Goal: Task Accomplishment & Management: Manage account settings

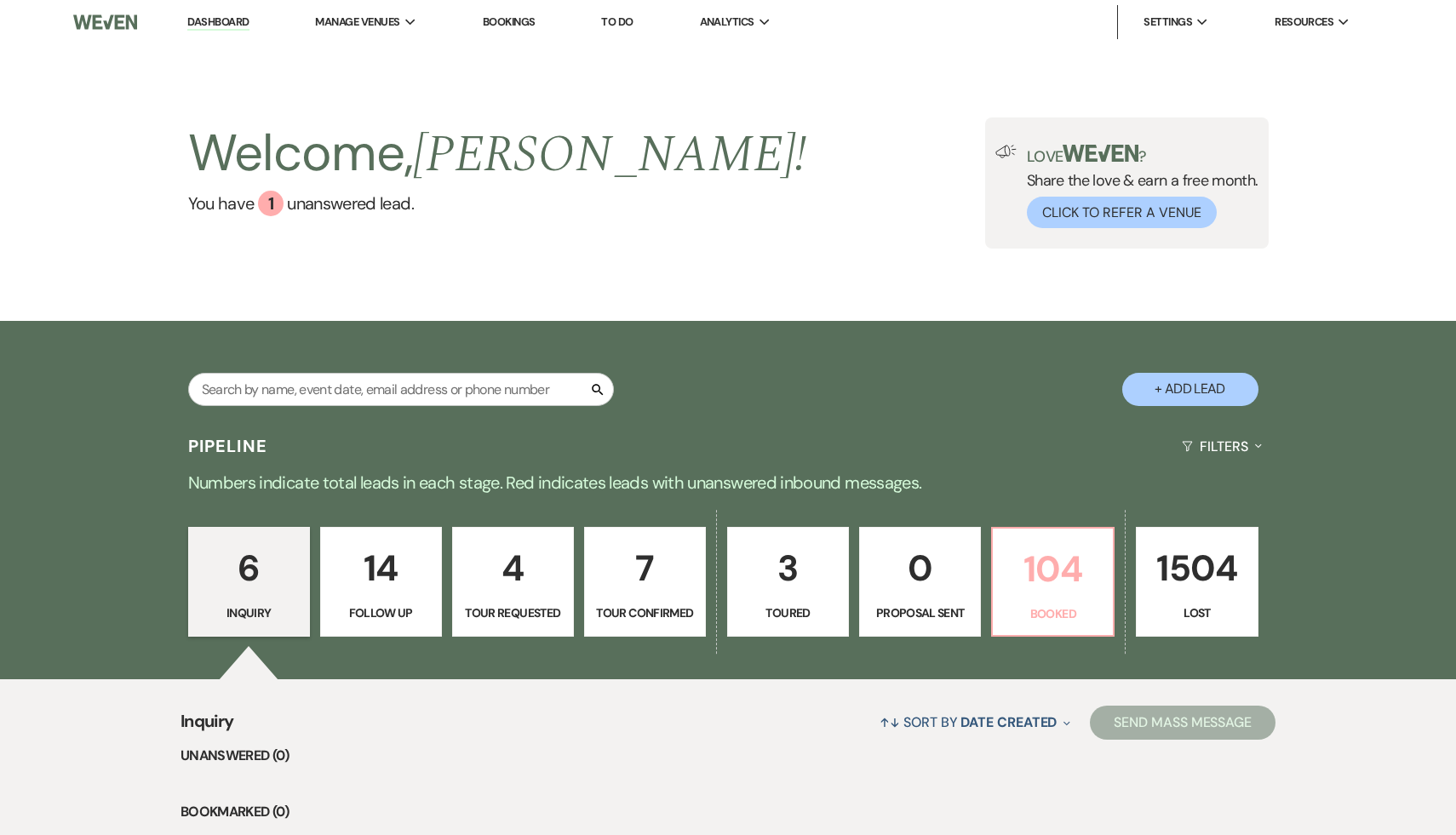
click at [1062, 584] on p "104" at bounding box center [1053, 569] width 100 height 57
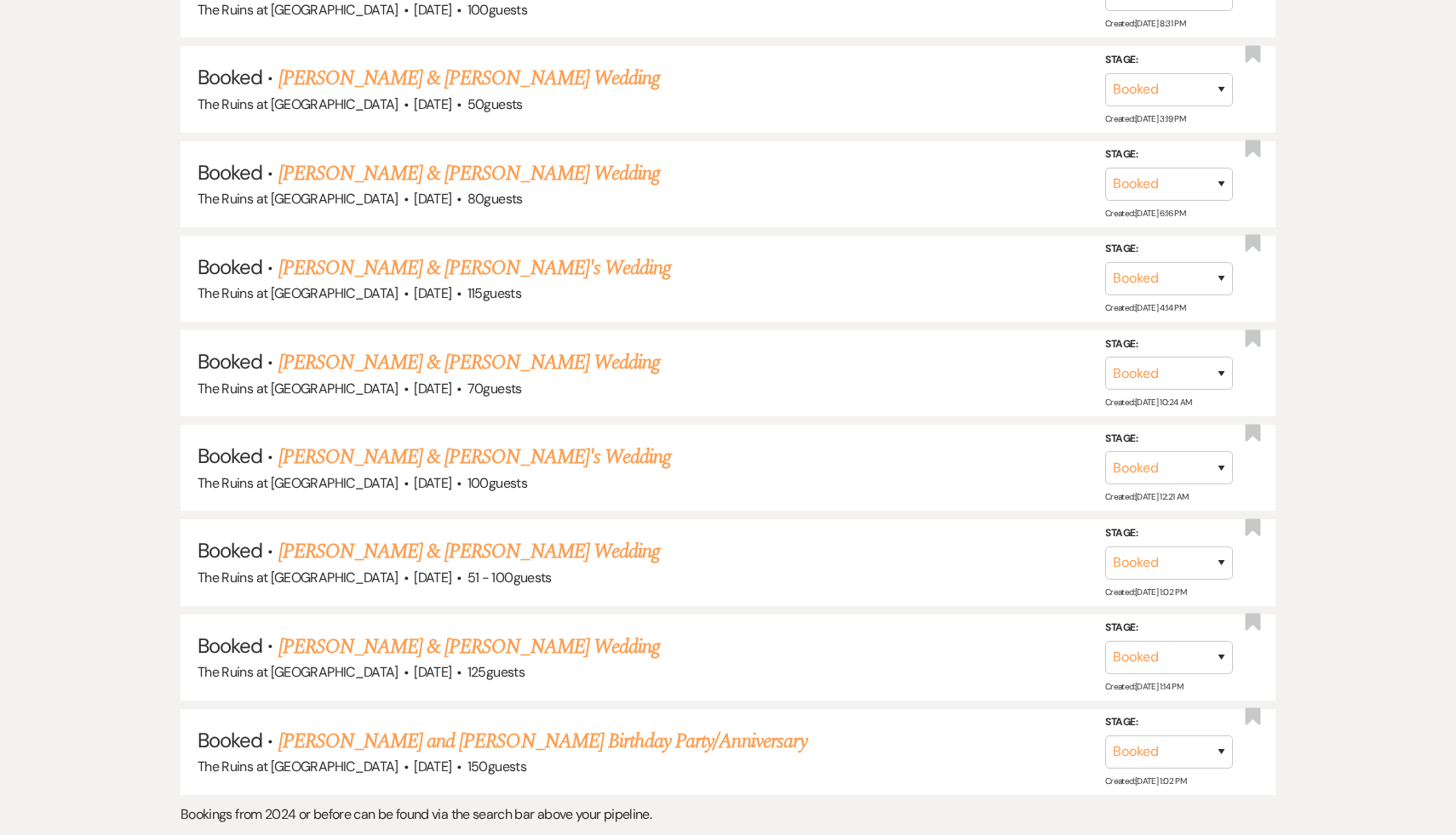
scroll to position [8073, 0]
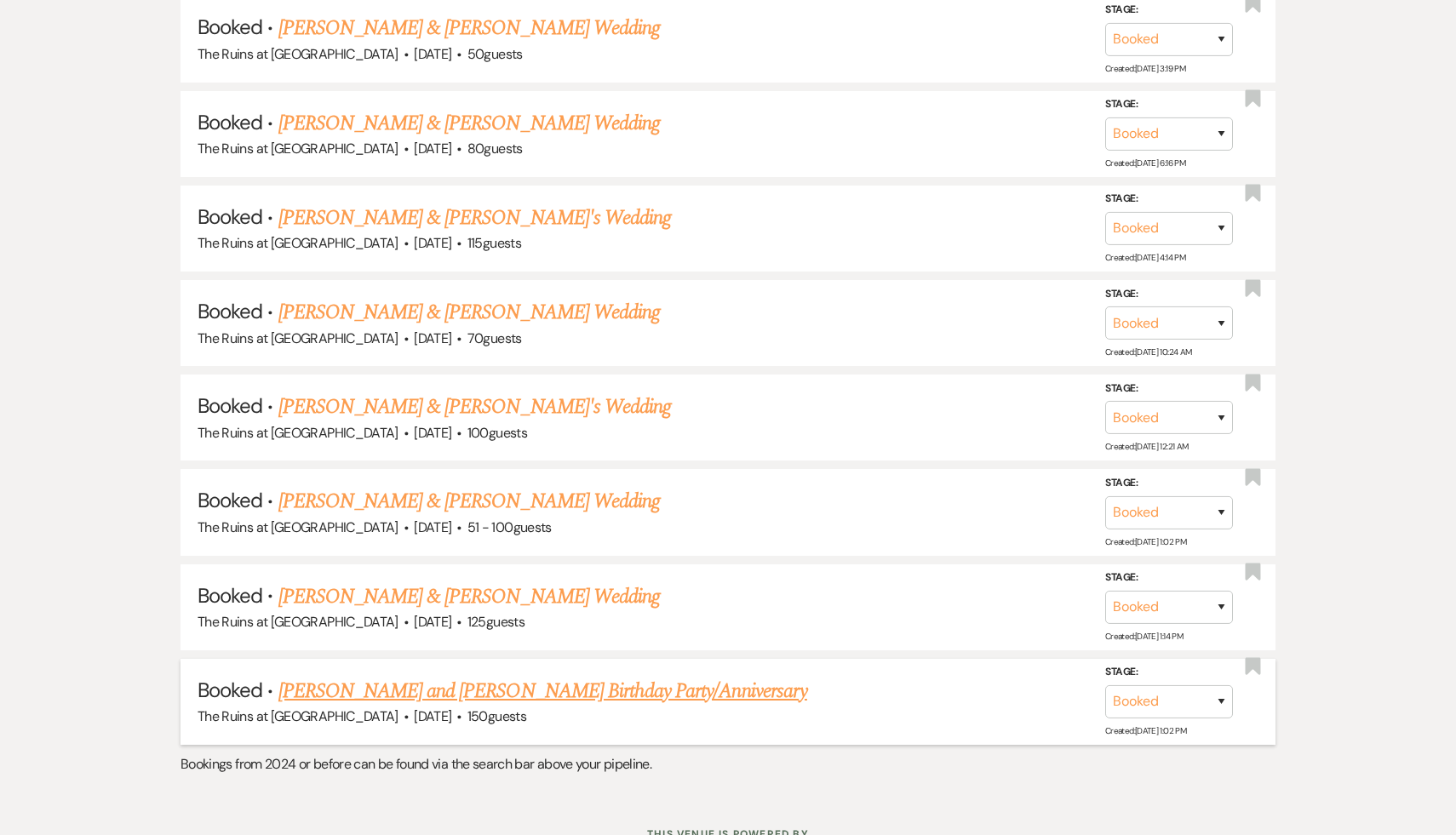
click at [579, 676] on link "[PERSON_NAME] and [PERSON_NAME] Birthday Party/Anniversary" at bounding box center [542, 692] width 529 height 31
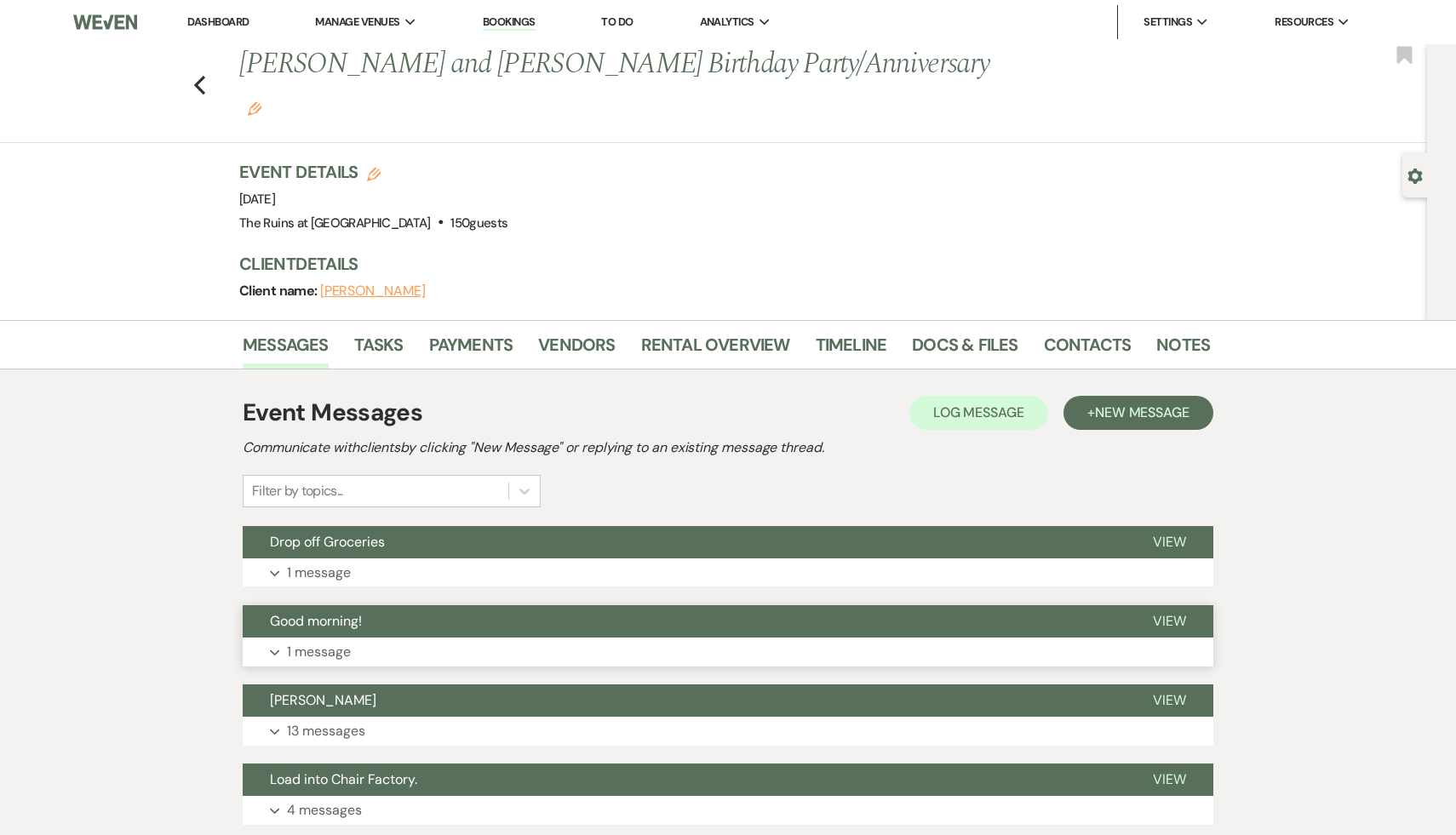
click at [311, 612] on span "Good morning!" at bounding box center [315, 620] width 92 height 18
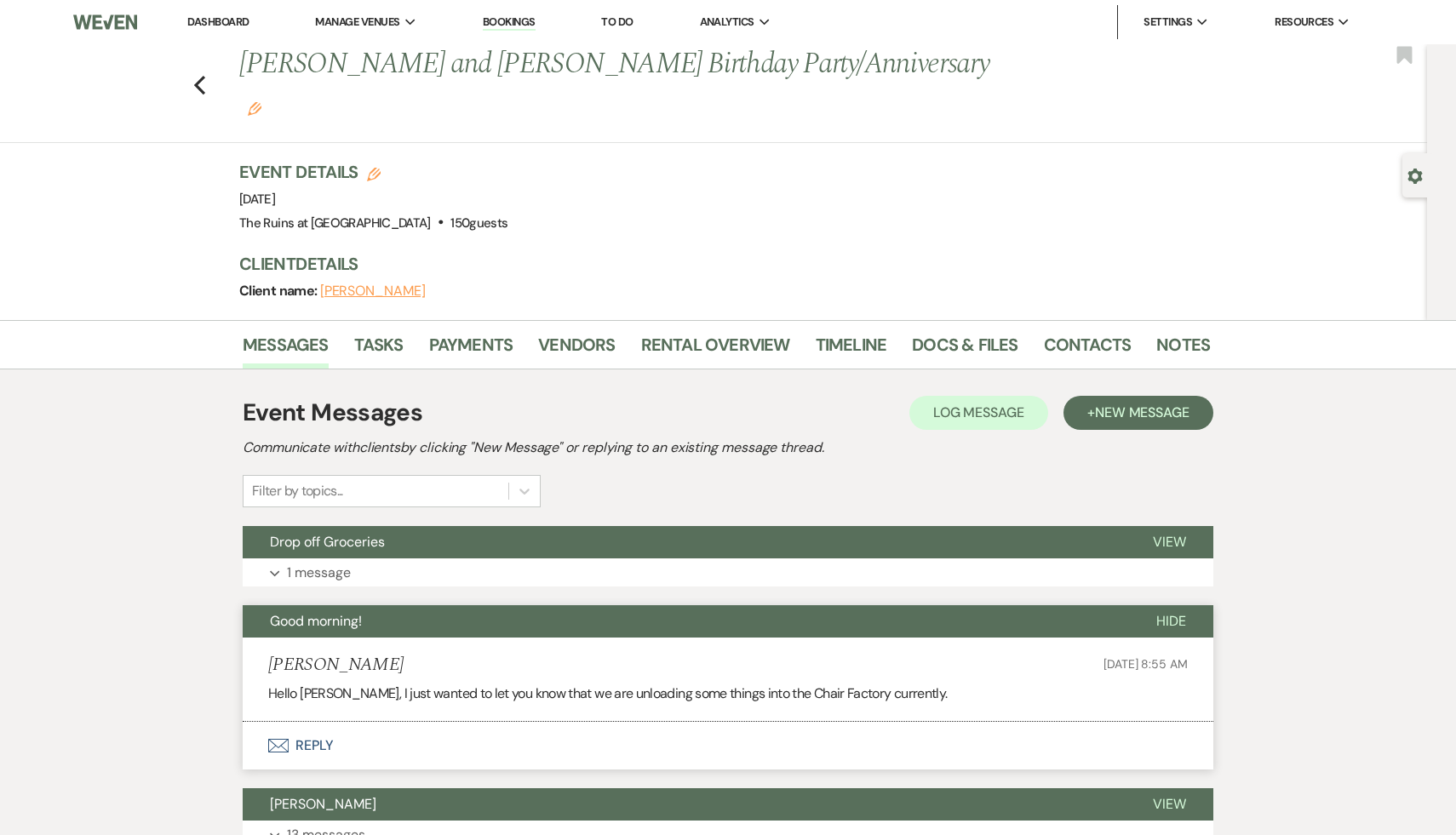
click at [228, 23] on link "Dashboard" at bounding box center [217, 21] width 61 height 15
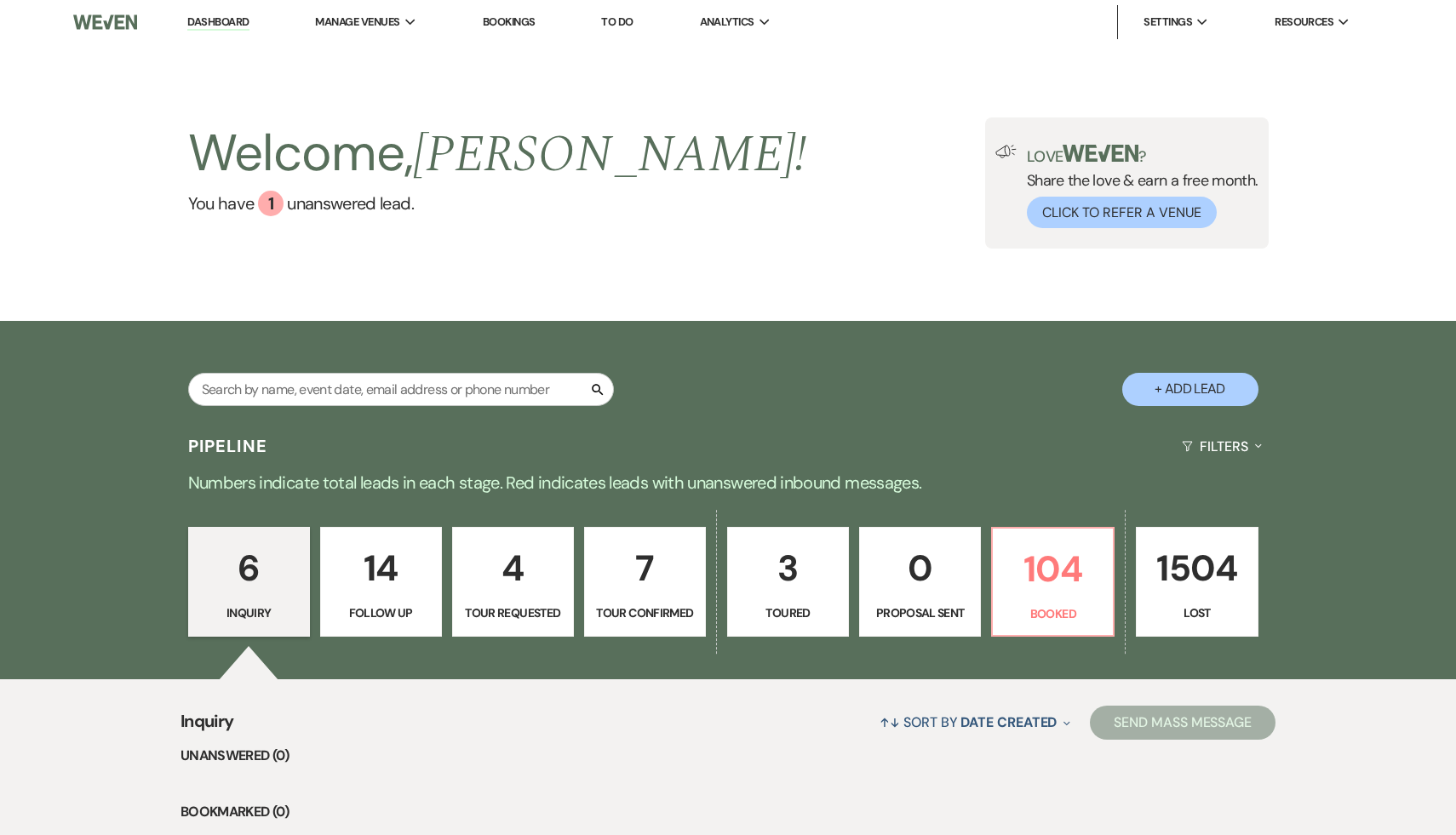
scroll to position [2, 0]
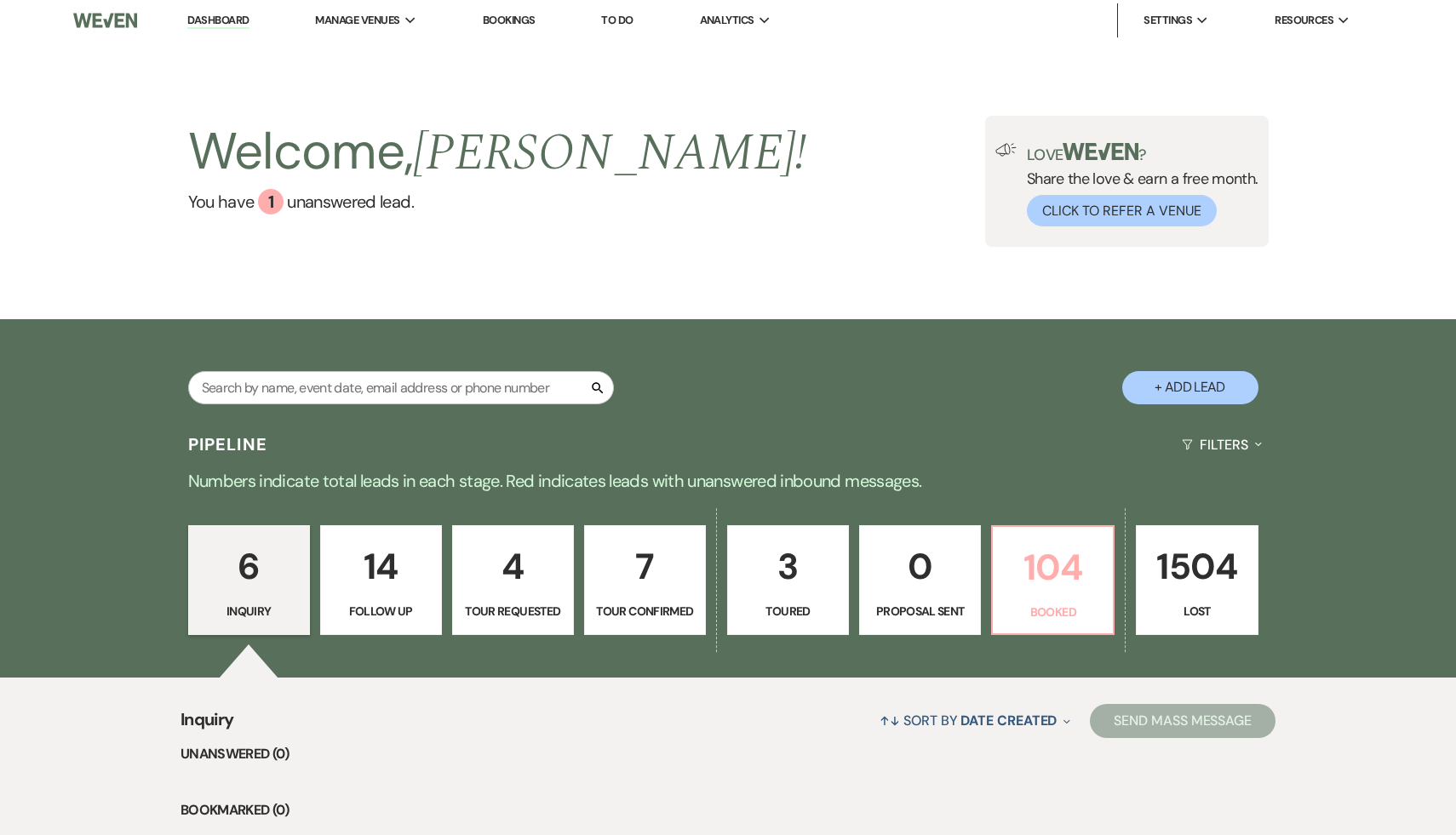
click at [1046, 567] on p "104" at bounding box center [1053, 567] width 100 height 57
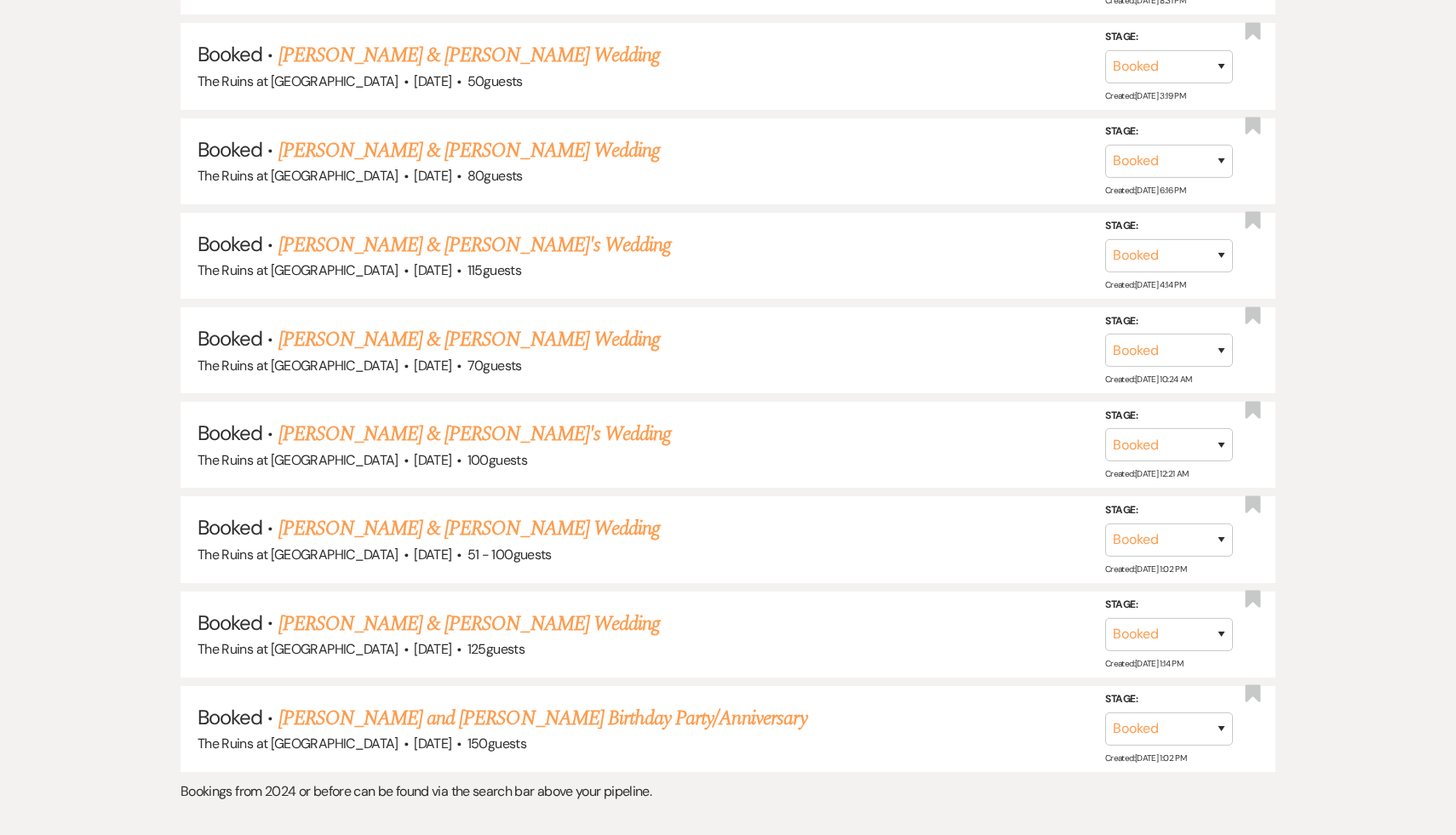
scroll to position [8073, 0]
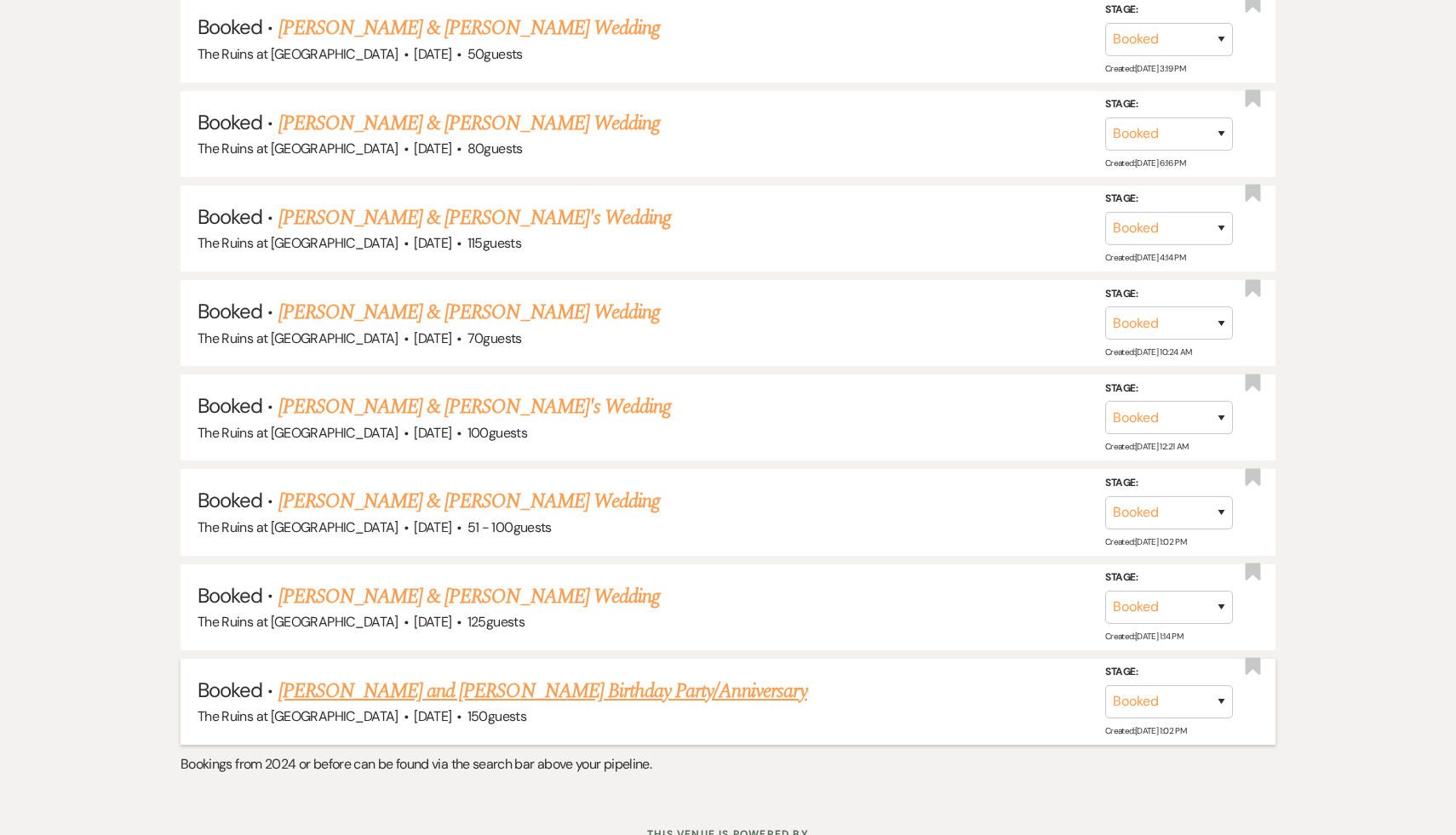
click at [604, 676] on link "[PERSON_NAME] and [PERSON_NAME] Birthday Party/Anniversary" at bounding box center [542, 692] width 529 height 31
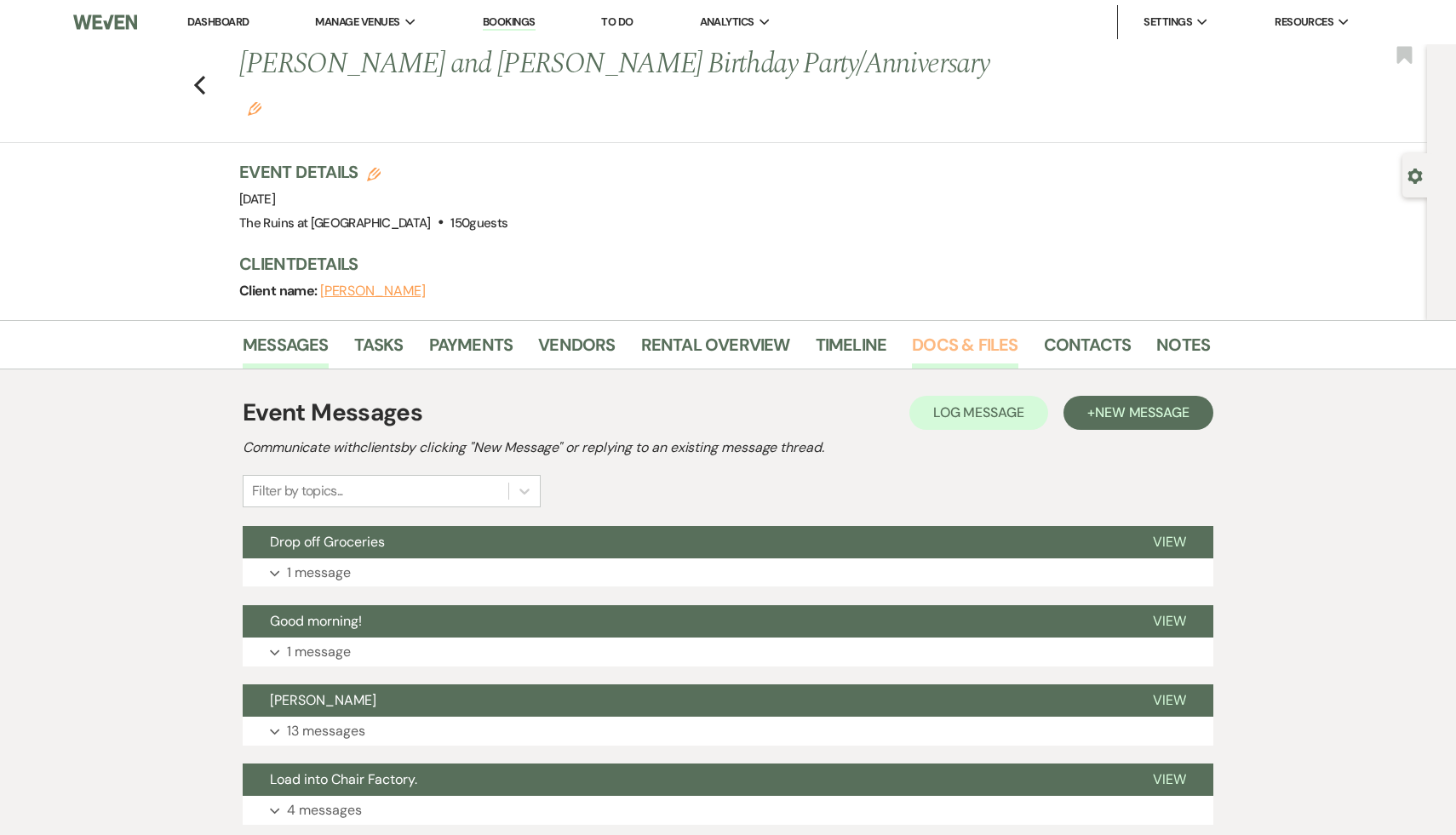
click at [964, 331] on link "Docs & Files" at bounding box center [964, 350] width 106 height 38
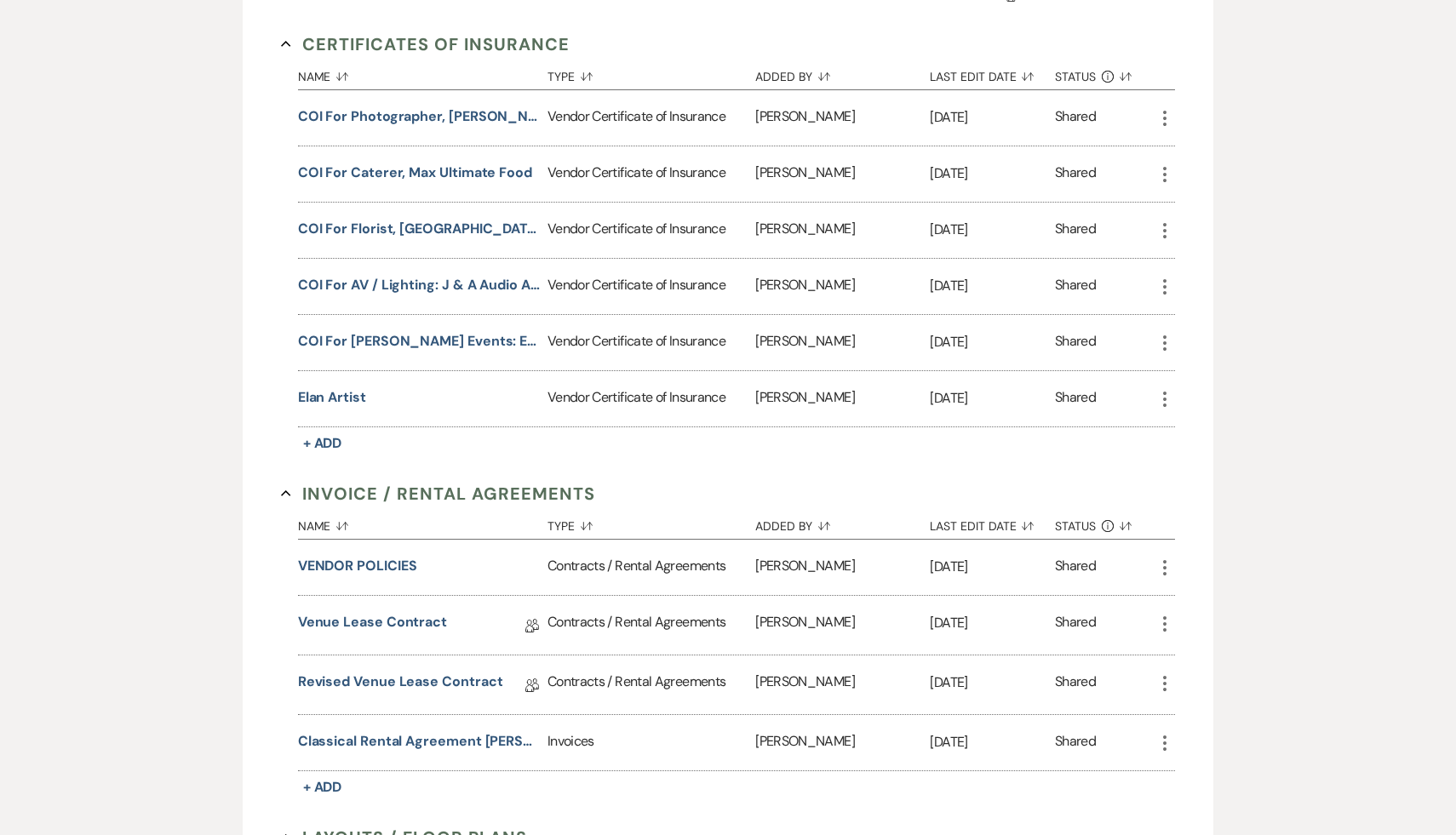
scroll to position [526, 0]
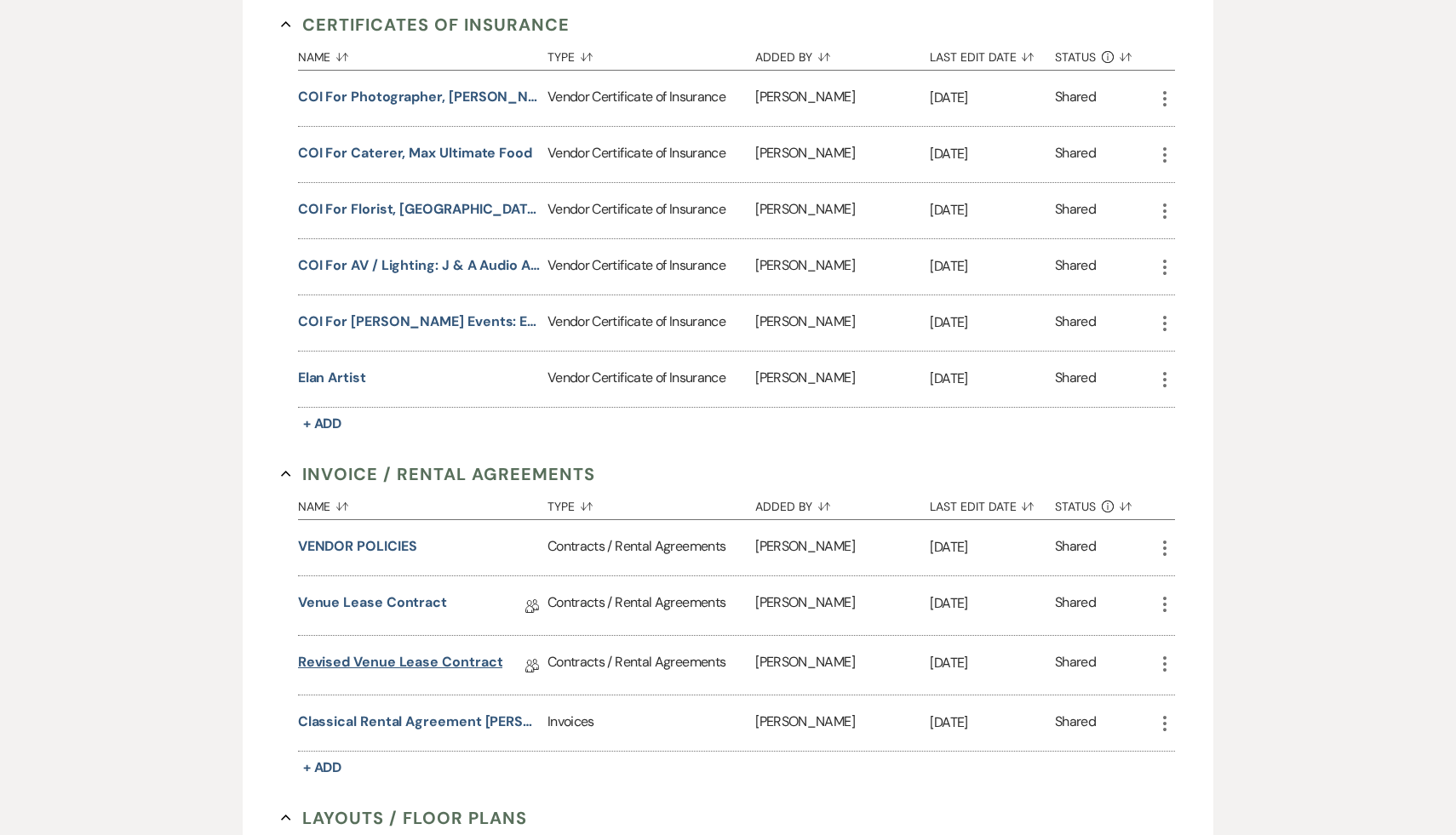
click at [446, 652] on link "Revised Venue Lease Contract" at bounding box center [401, 665] width 205 height 27
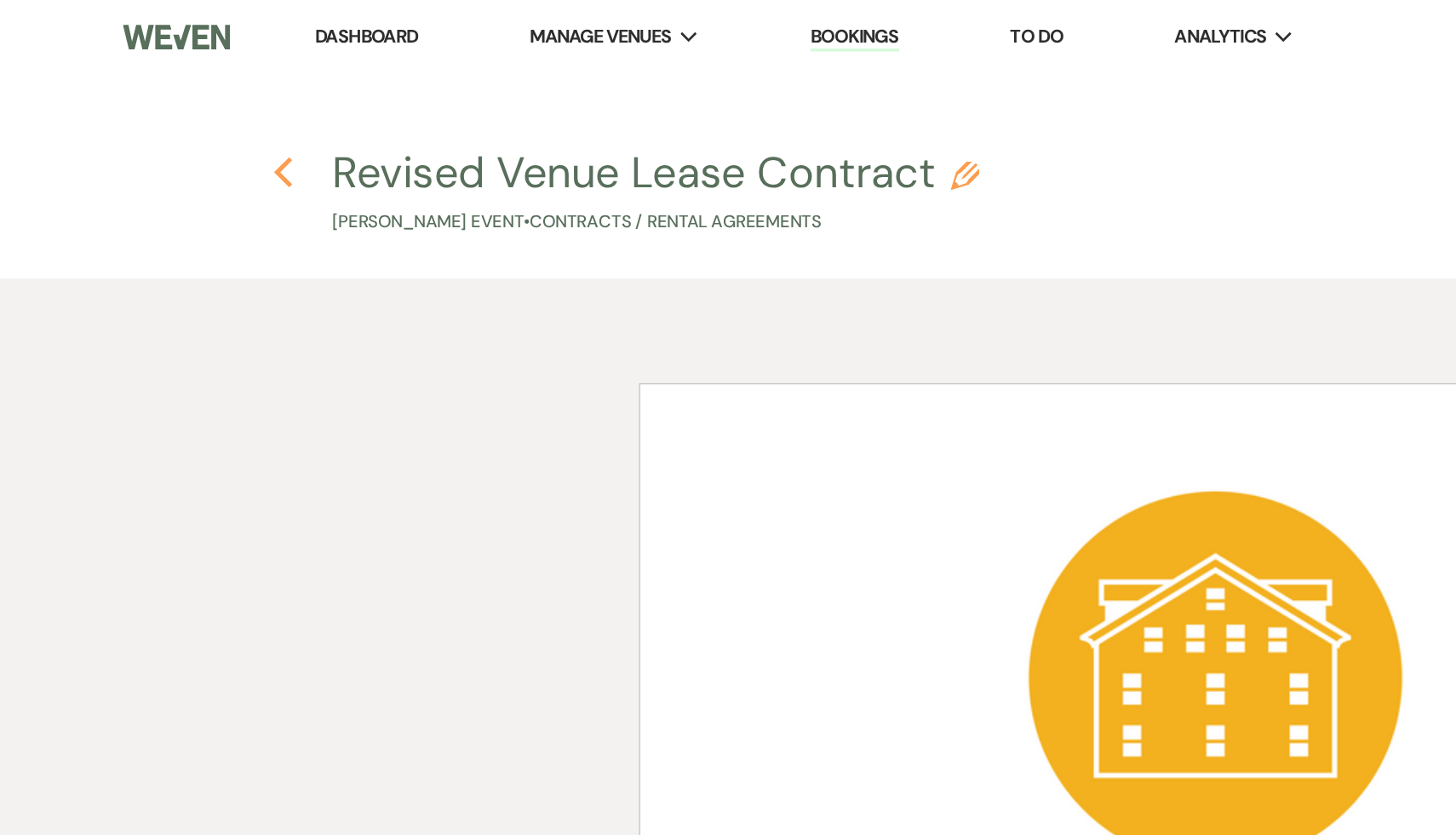
click at [166, 101] on use "button" at bounding box center [168, 103] width 11 height 19
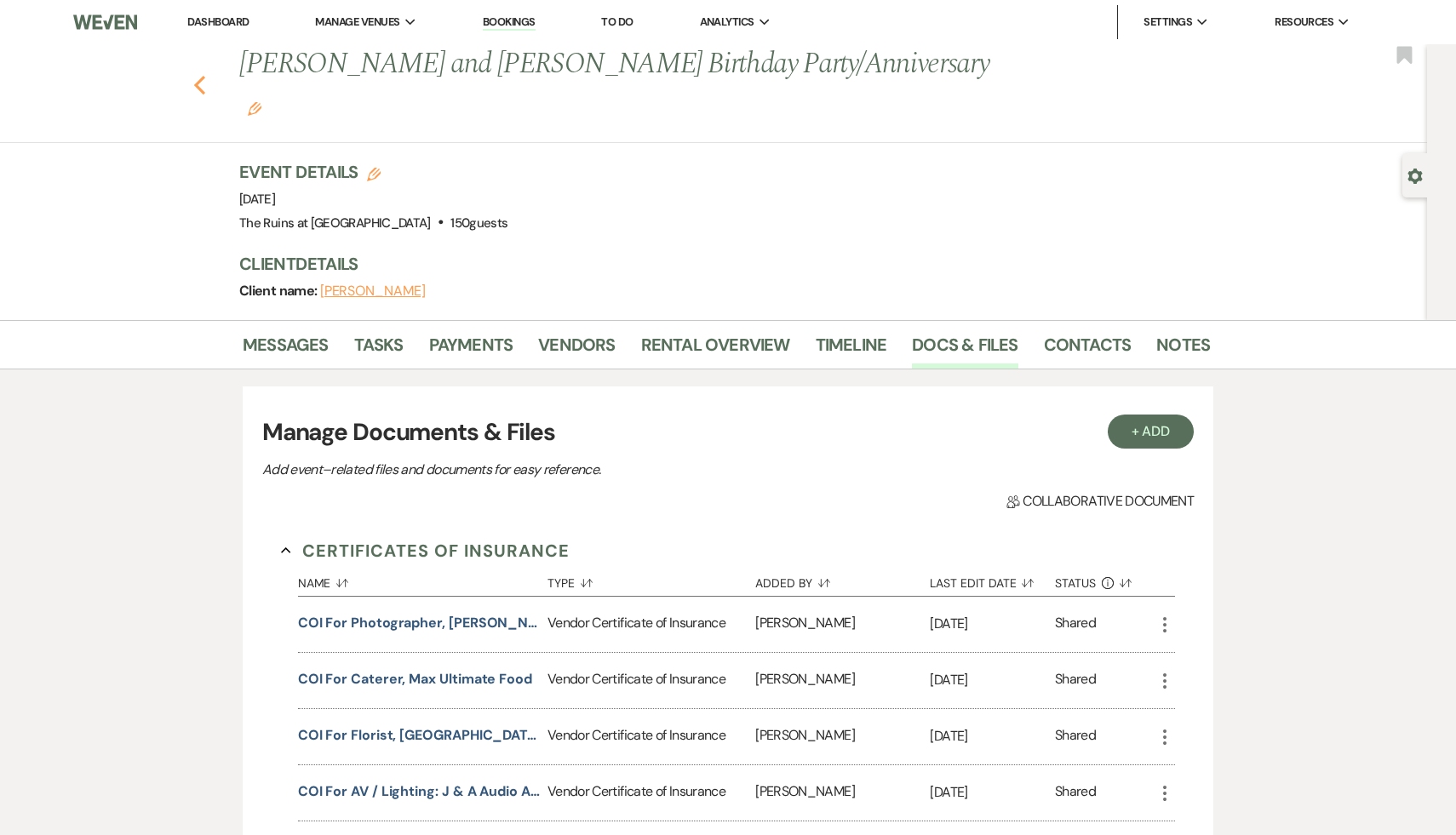
click at [199, 76] on use "button" at bounding box center [199, 85] width 11 height 19
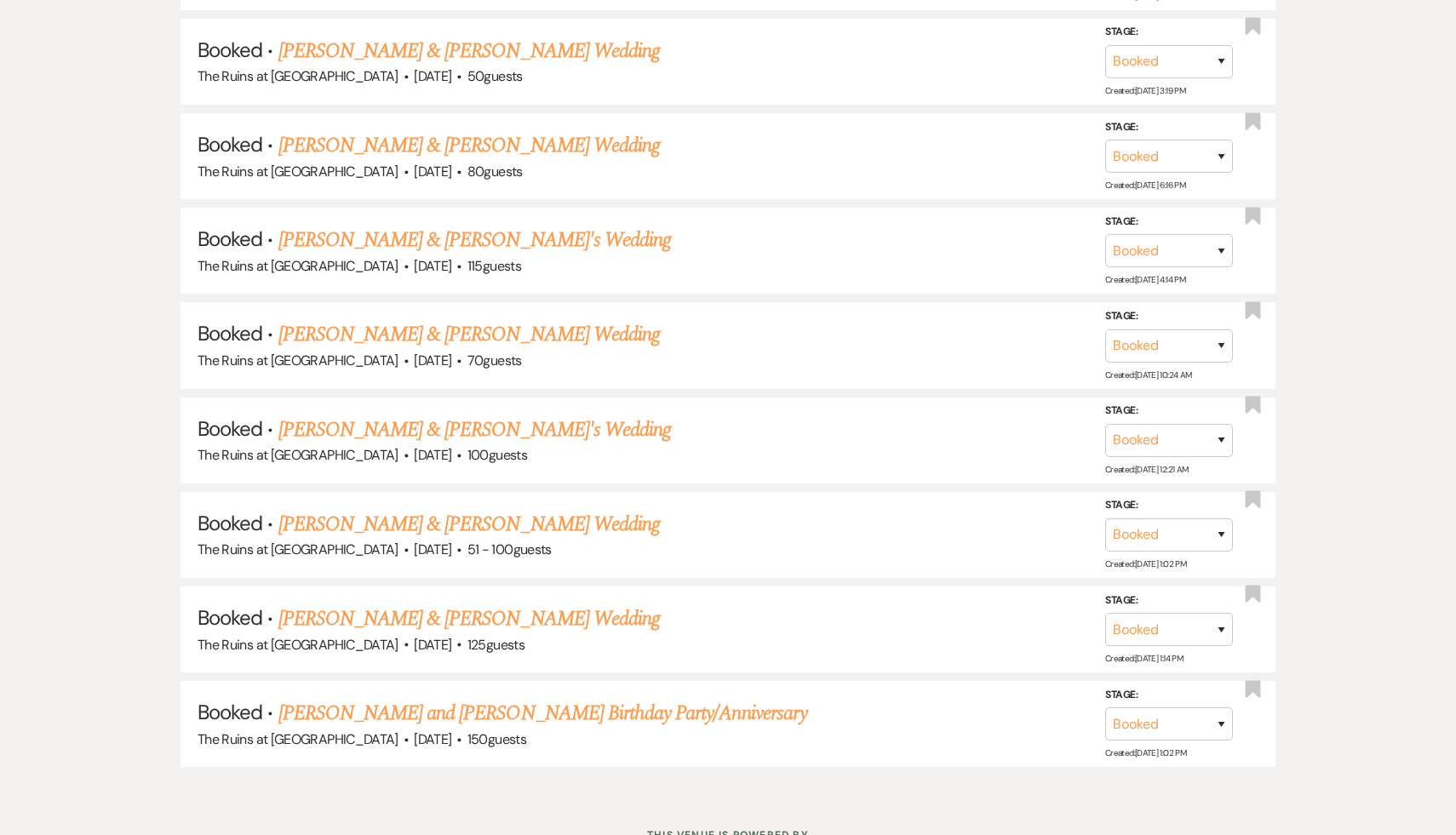
scroll to position [8051, 0]
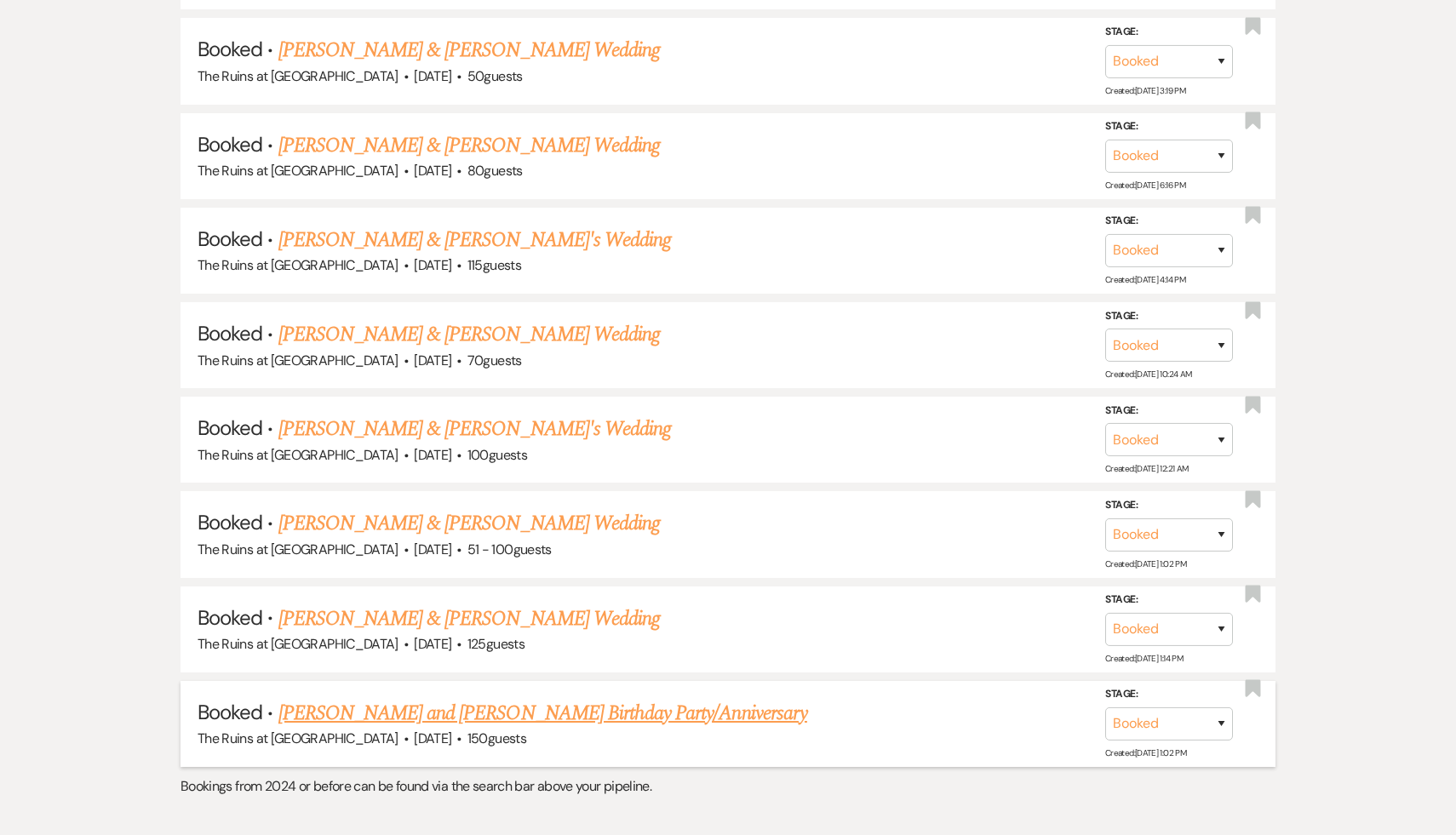
click at [466, 698] on link "[PERSON_NAME] and [PERSON_NAME] Birthday Party/Anniversary" at bounding box center [542, 713] width 529 height 31
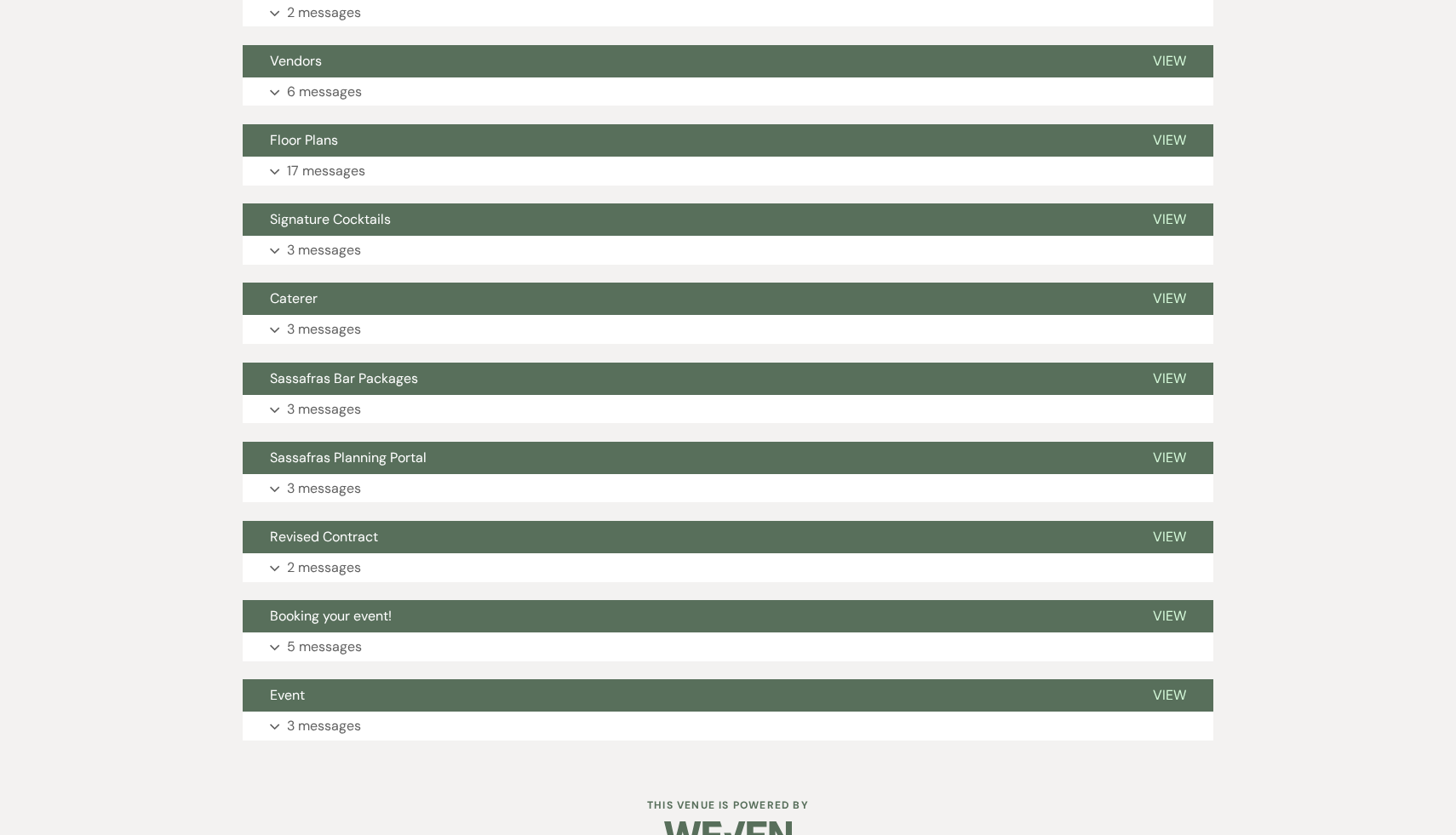
scroll to position [2622, 0]
click at [289, 686] on span "Event" at bounding box center [287, 694] width 35 height 18
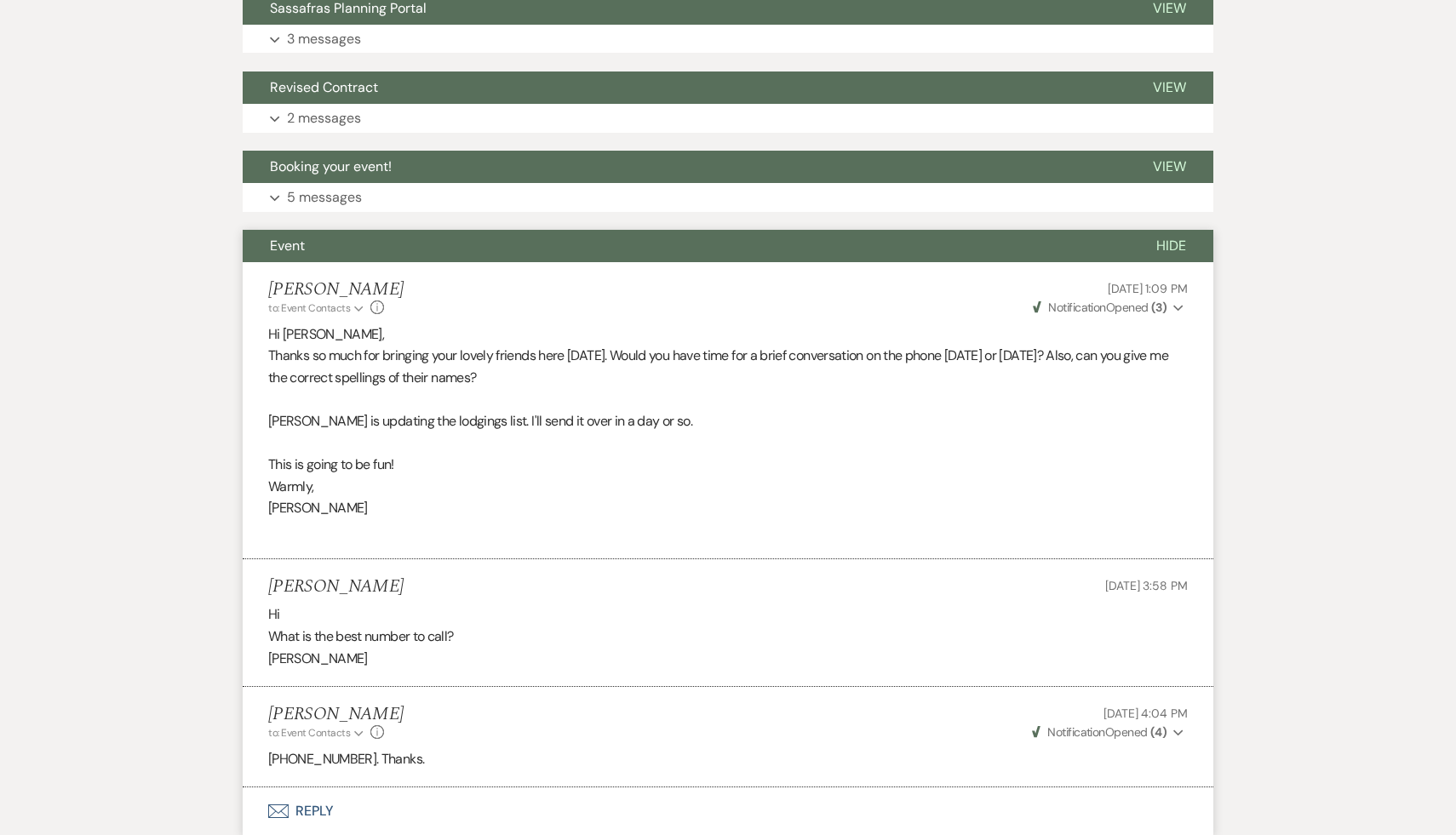
scroll to position [3030, 0]
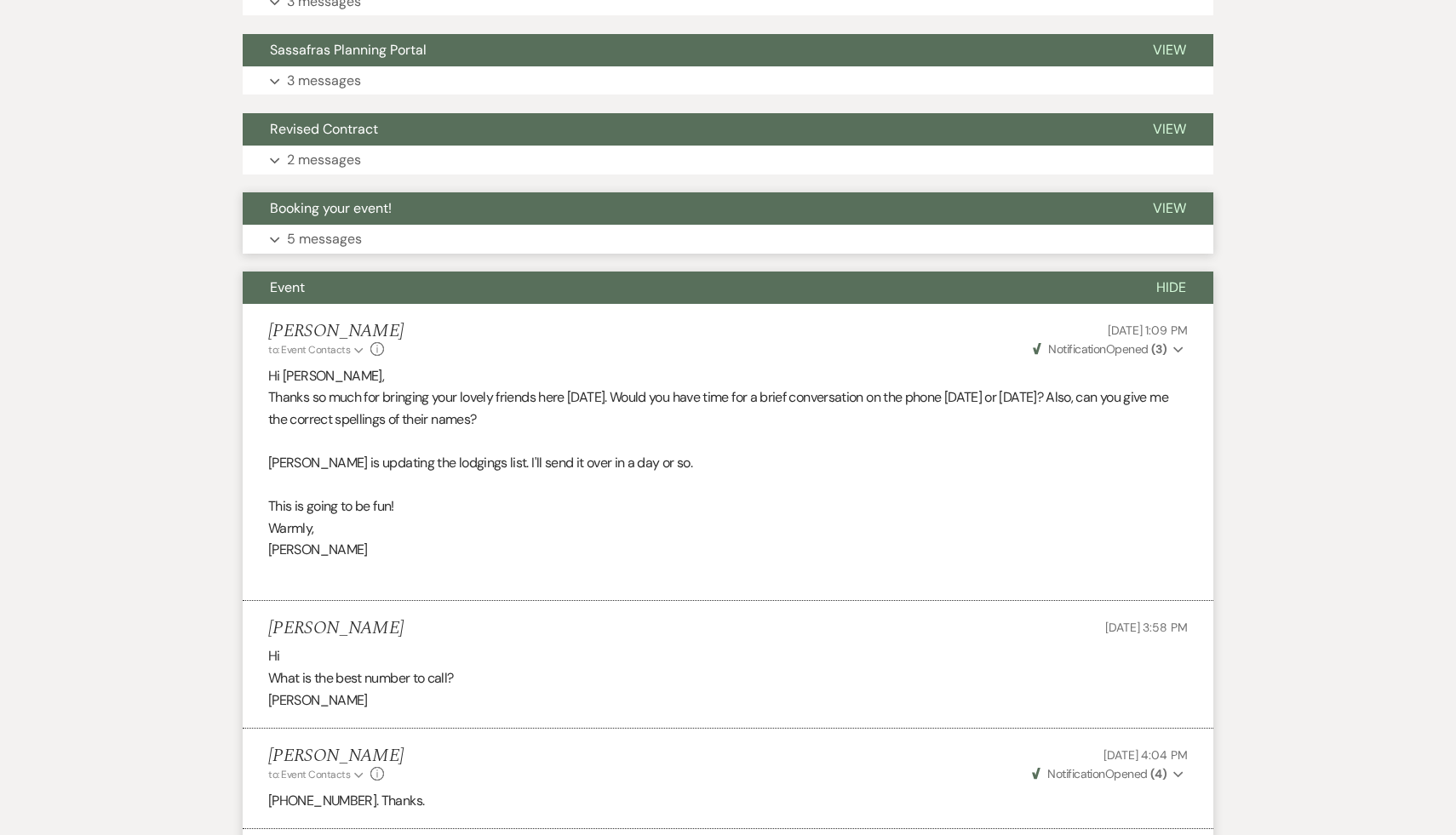
click at [368, 199] on span "Booking your event!" at bounding box center [331, 208] width 122 height 18
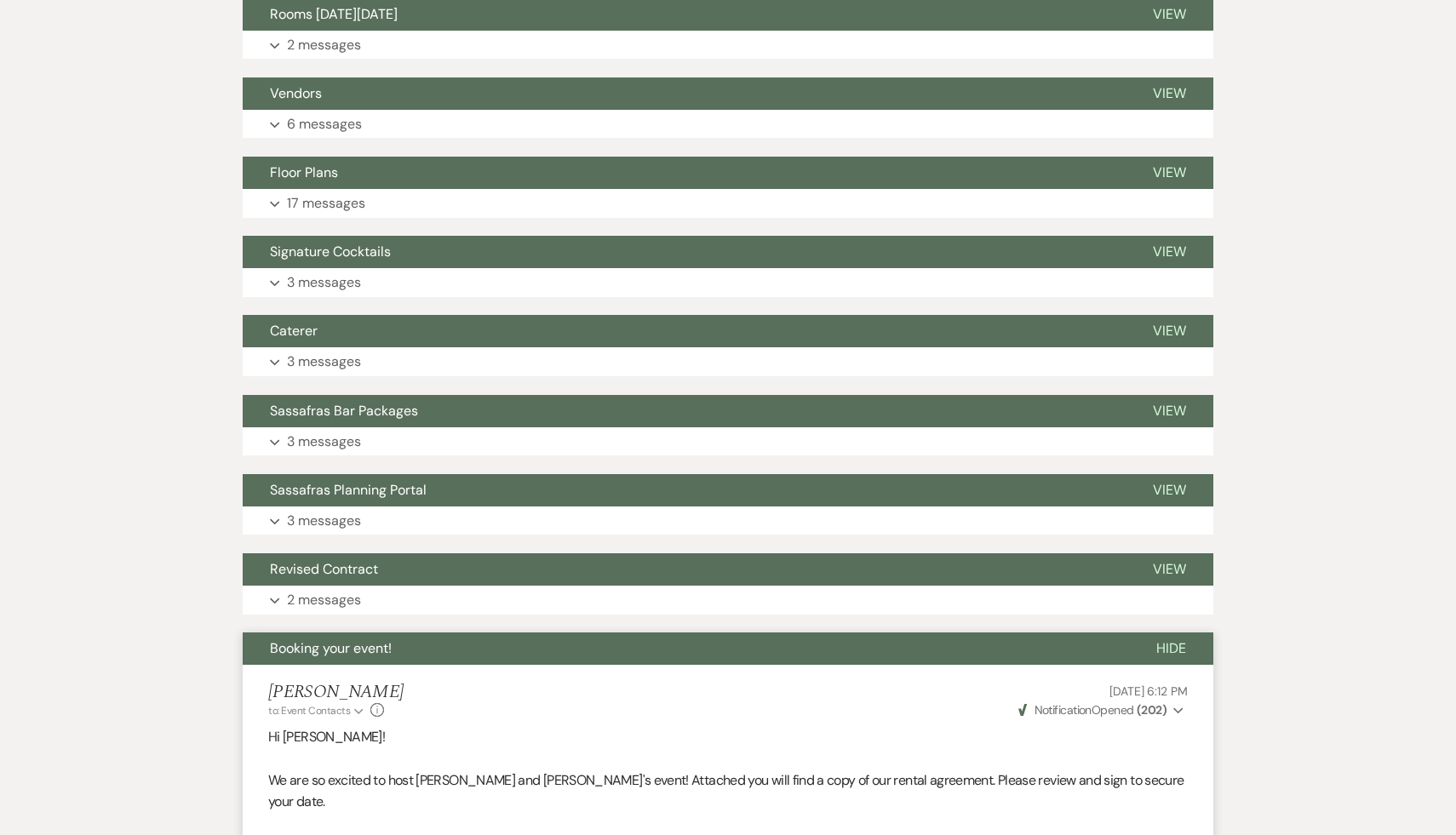
scroll to position [2615, 0]
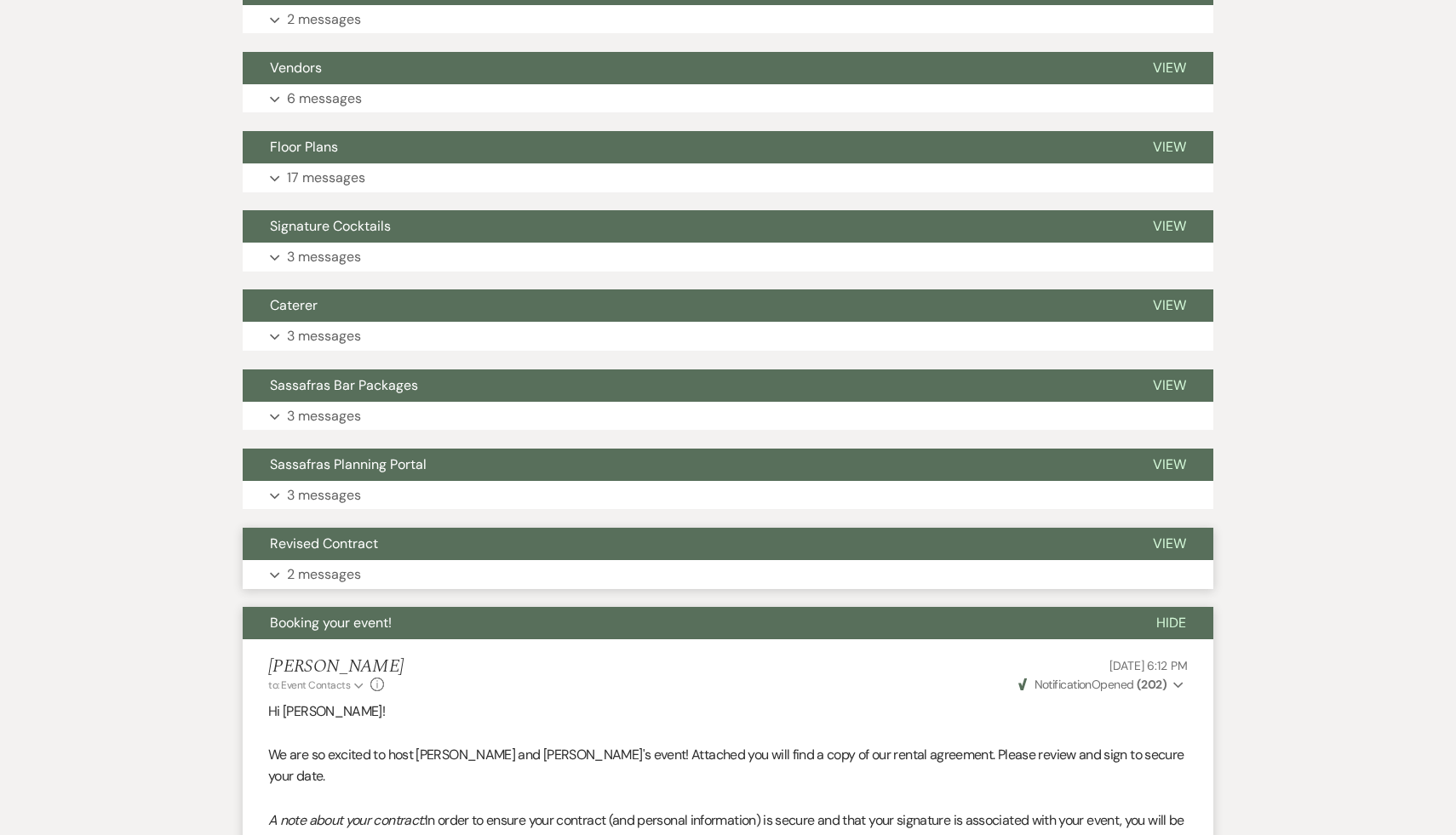
click at [365, 534] on span "Revised Contract" at bounding box center [324, 543] width 108 height 18
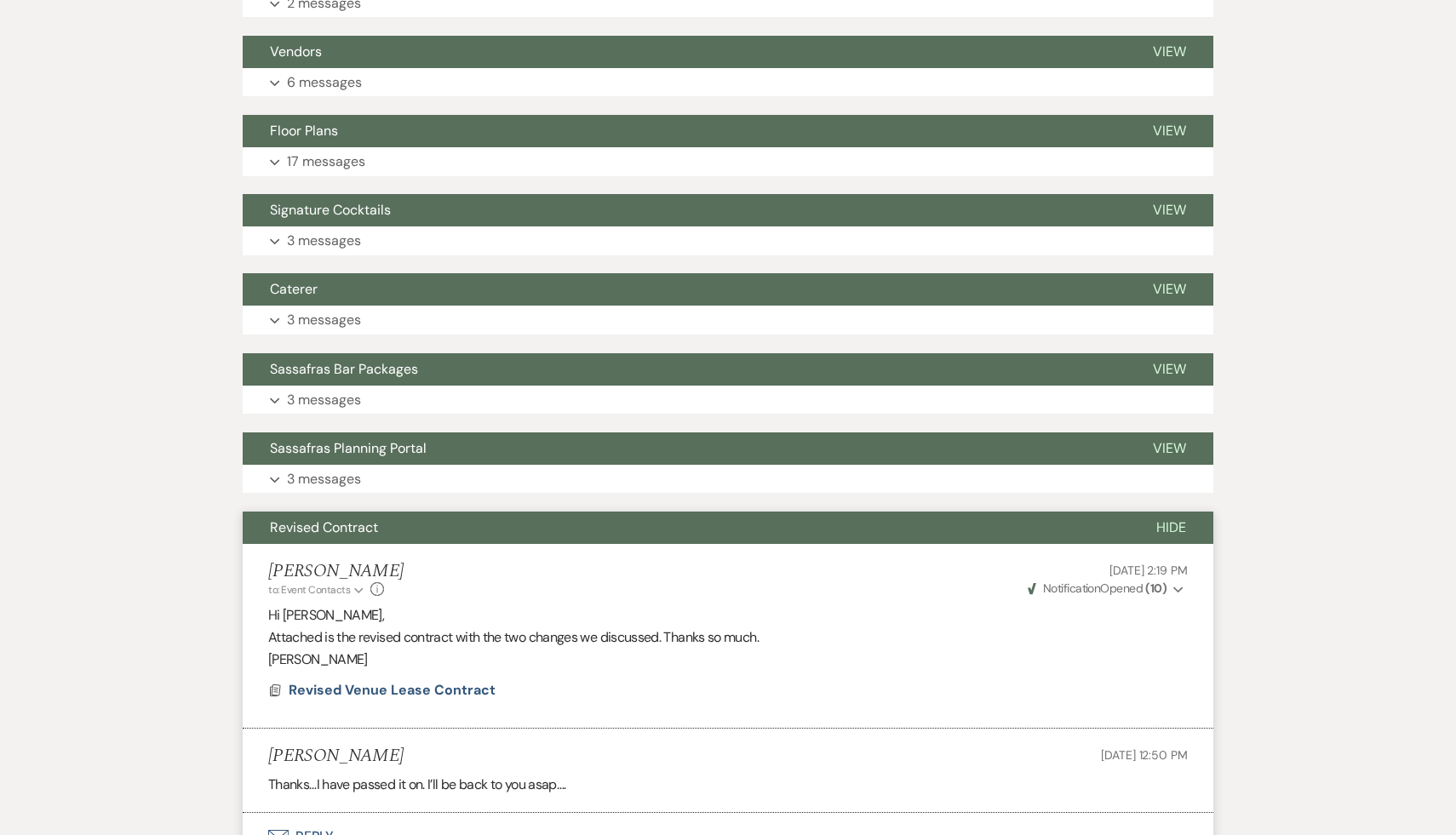
scroll to position [2638, 0]
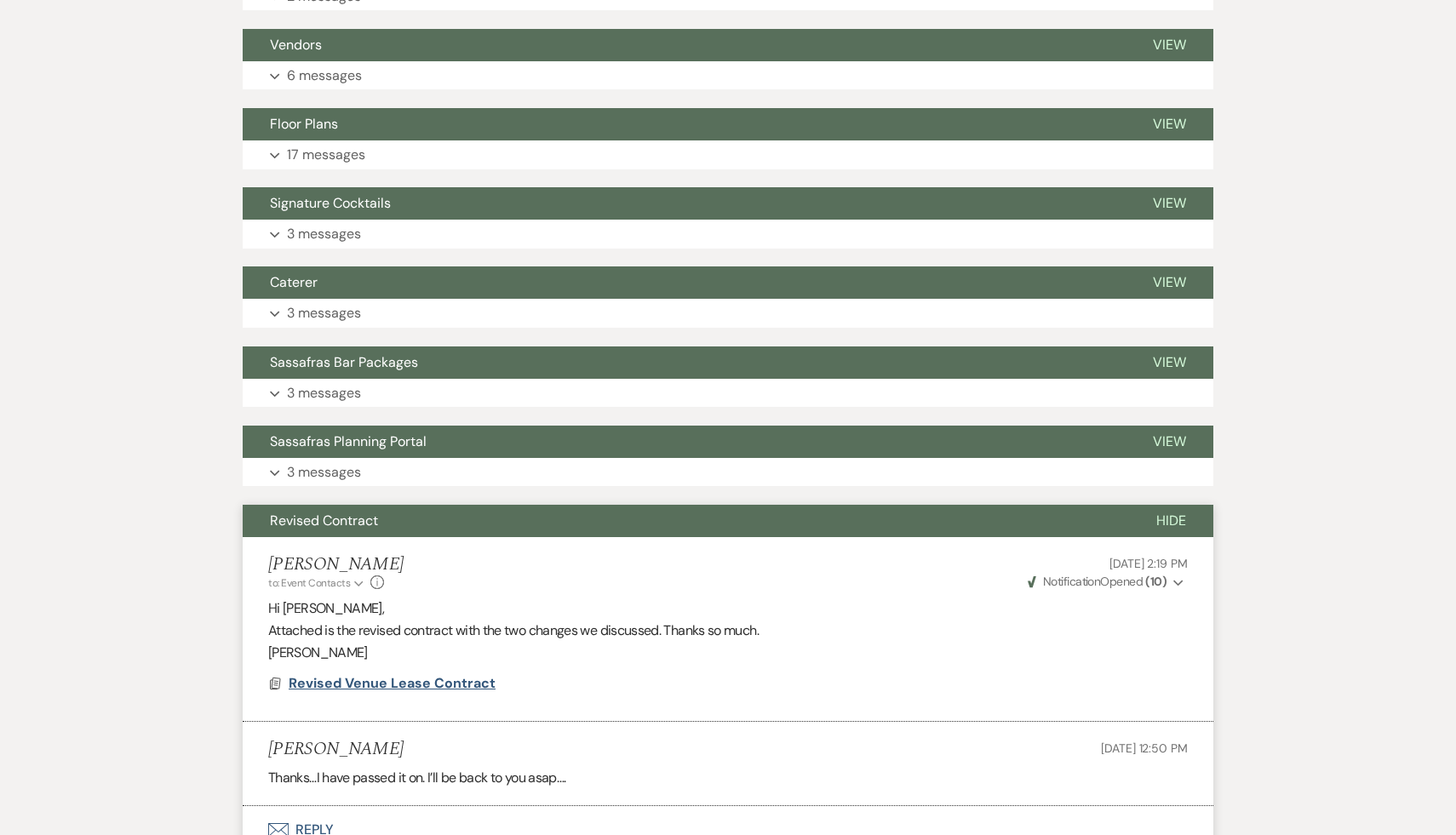
click at [459, 674] on span "Revised Venue Lease Contract" at bounding box center [392, 683] width 207 height 18
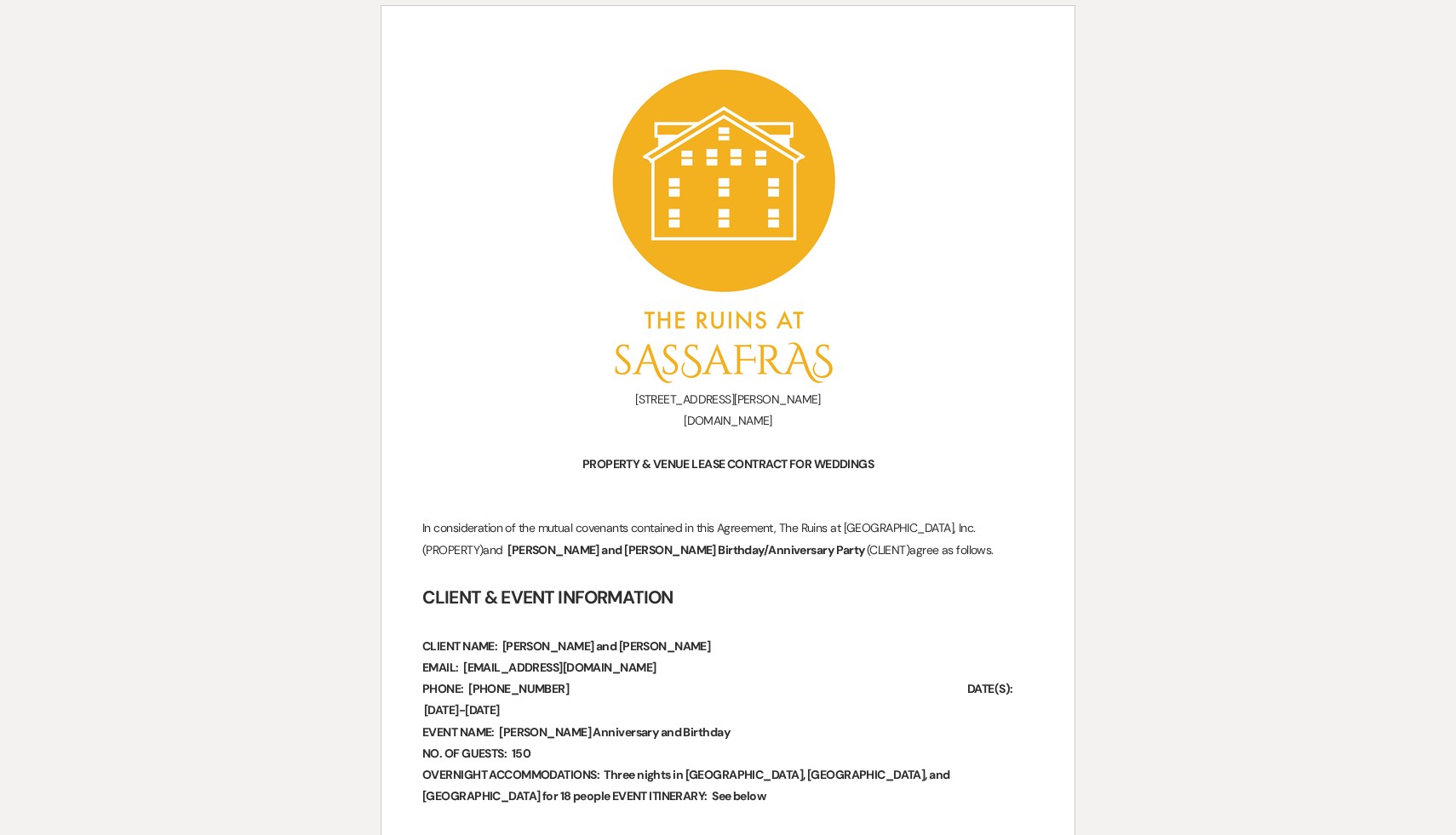
scroll to position [121, 0]
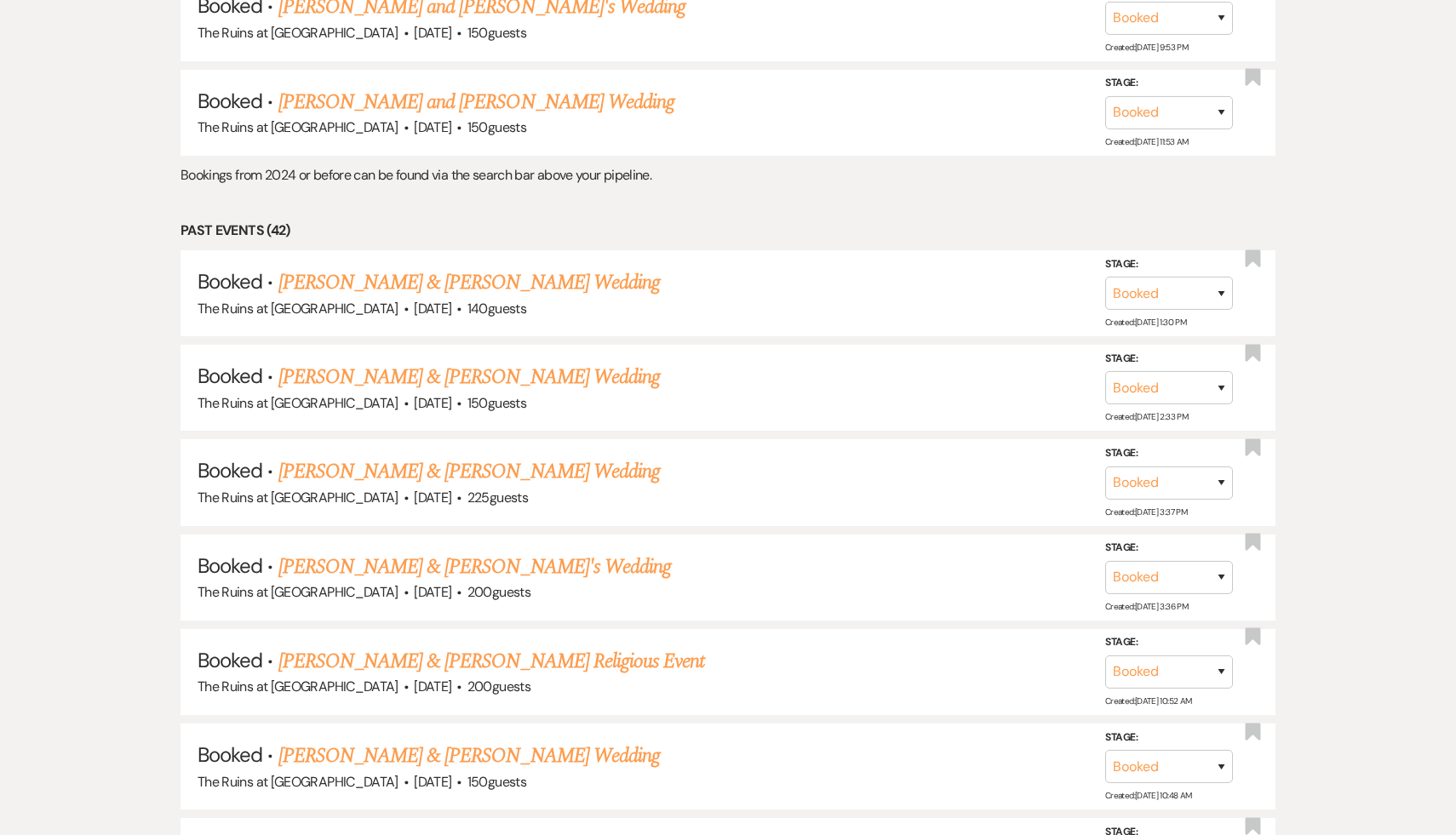
scroll to position [4538, 0]
